Goal: Information Seeking & Learning: Learn about a topic

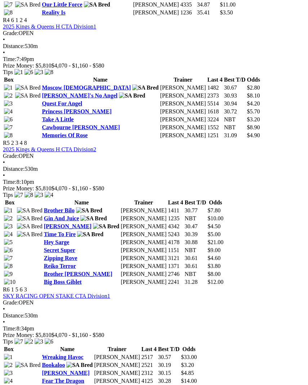
scroll to position [788, 0]
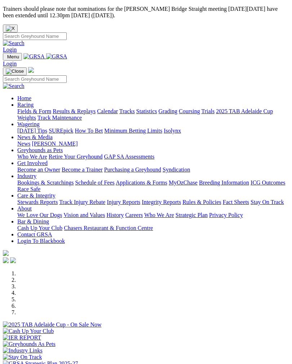
scroll to position [169, 0]
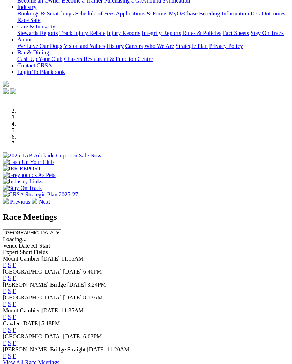
click at [16, 275] on link "F" at bounding box center [14, 278] width 3 height 6
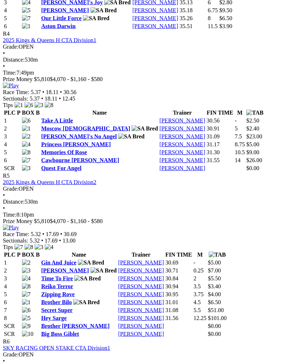
scroll to position [821, 0]
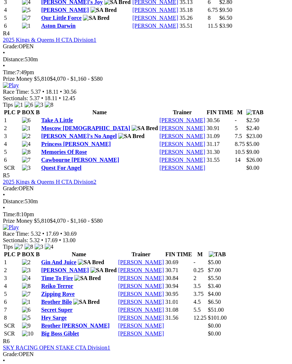
click at [19, 224] on img at bounding box center [11, 227] width 16 height 6
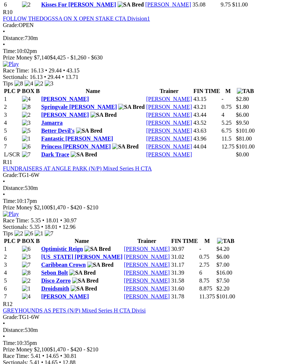
scroll to position [1772, 0]
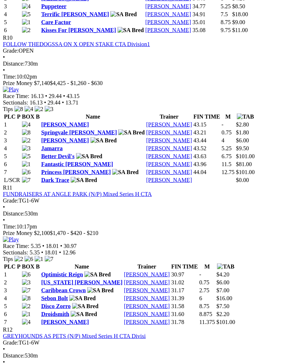
scroll to position [1734, 0]
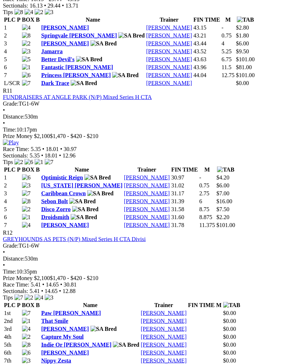
scroll to position [1831, 0]
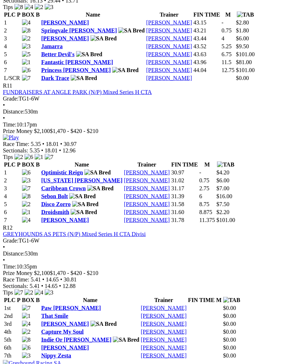
scroll to position [1829, 0]
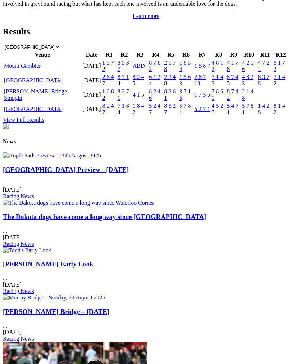
scroll to position [888, 0]
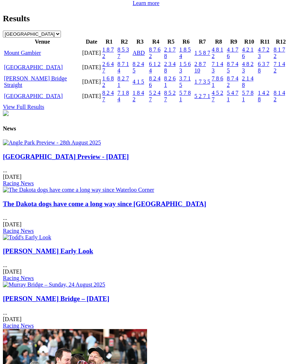
click at [32, 70] on link "[GEOGRAPHIC_DATA]" at bounding box center [33, 67] width 59 height 6
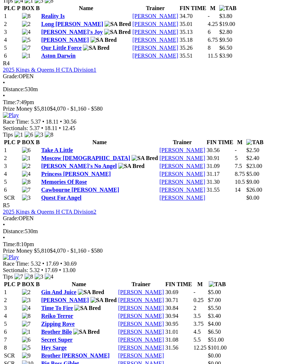
scroll to position [786, 0]
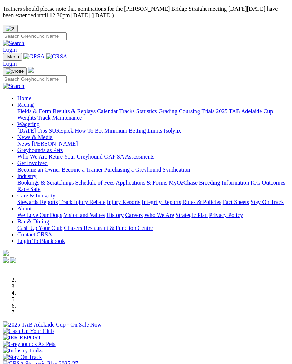
scroll to position [899, 0]
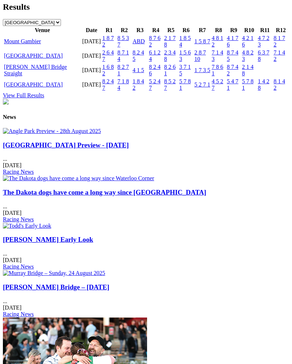
click at [27, 88] on link "[GEOGRAPHIC_DATA]" at bounding box center [33, 85] width 59 height 6
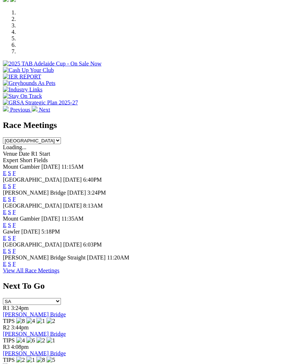
scroll to position [262, 0]
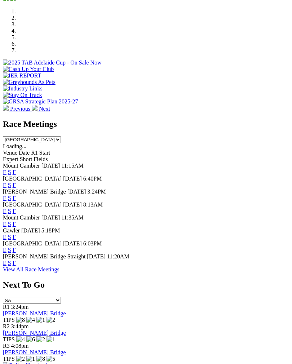
click at [16, 234] on link "F" at bounding box center [14, 237] width 3 height 6
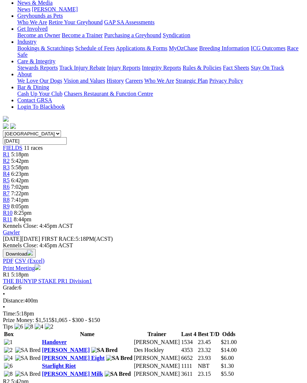
scroll to position [146, 0]
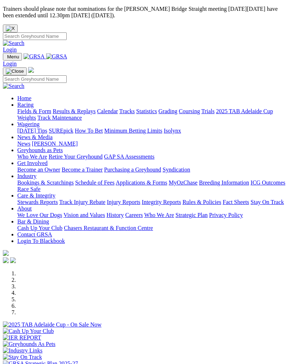
scroll to position [274, 0]
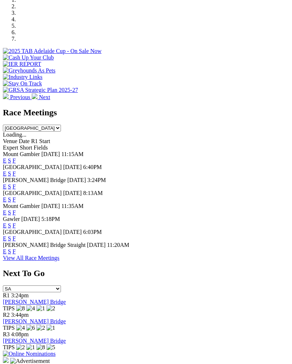
click at [16, 255] on link "F" at bounding box center [14, 252] width 3 height 6
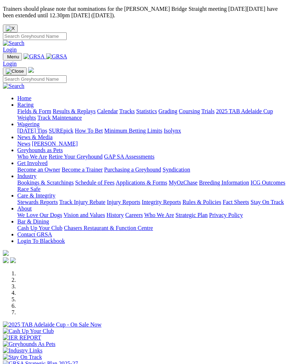
scroll to position [274, 0]
